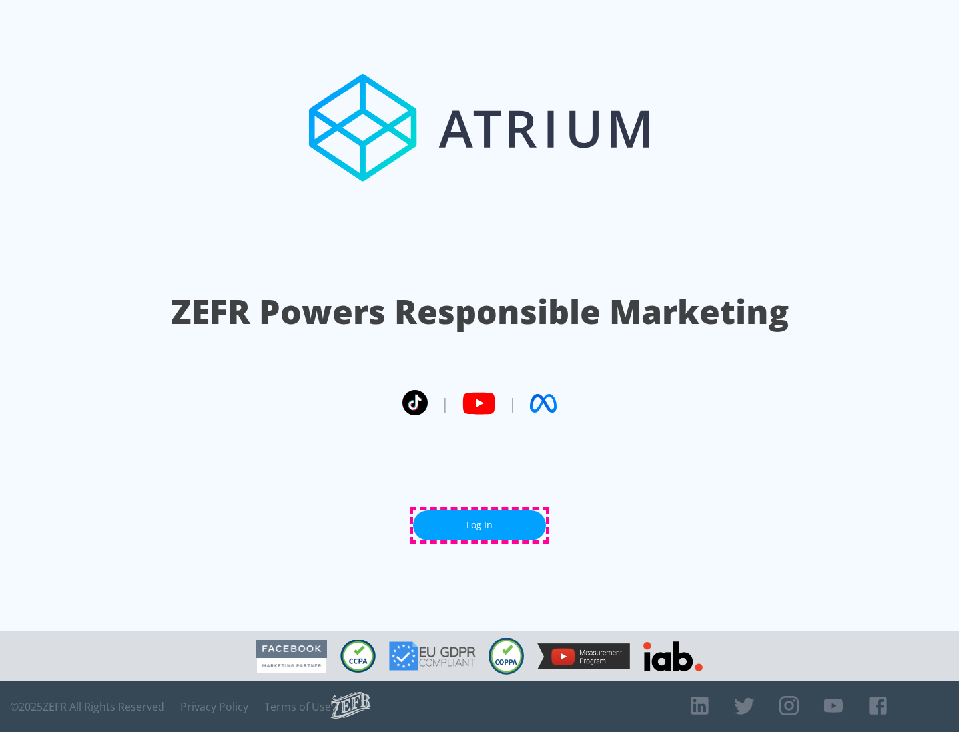
click at [479, 525] on link "Log In" at bounding box center [479, 526] width 133 height 30
